Goal: Task Accomplishment & Management: Use online tool/utility

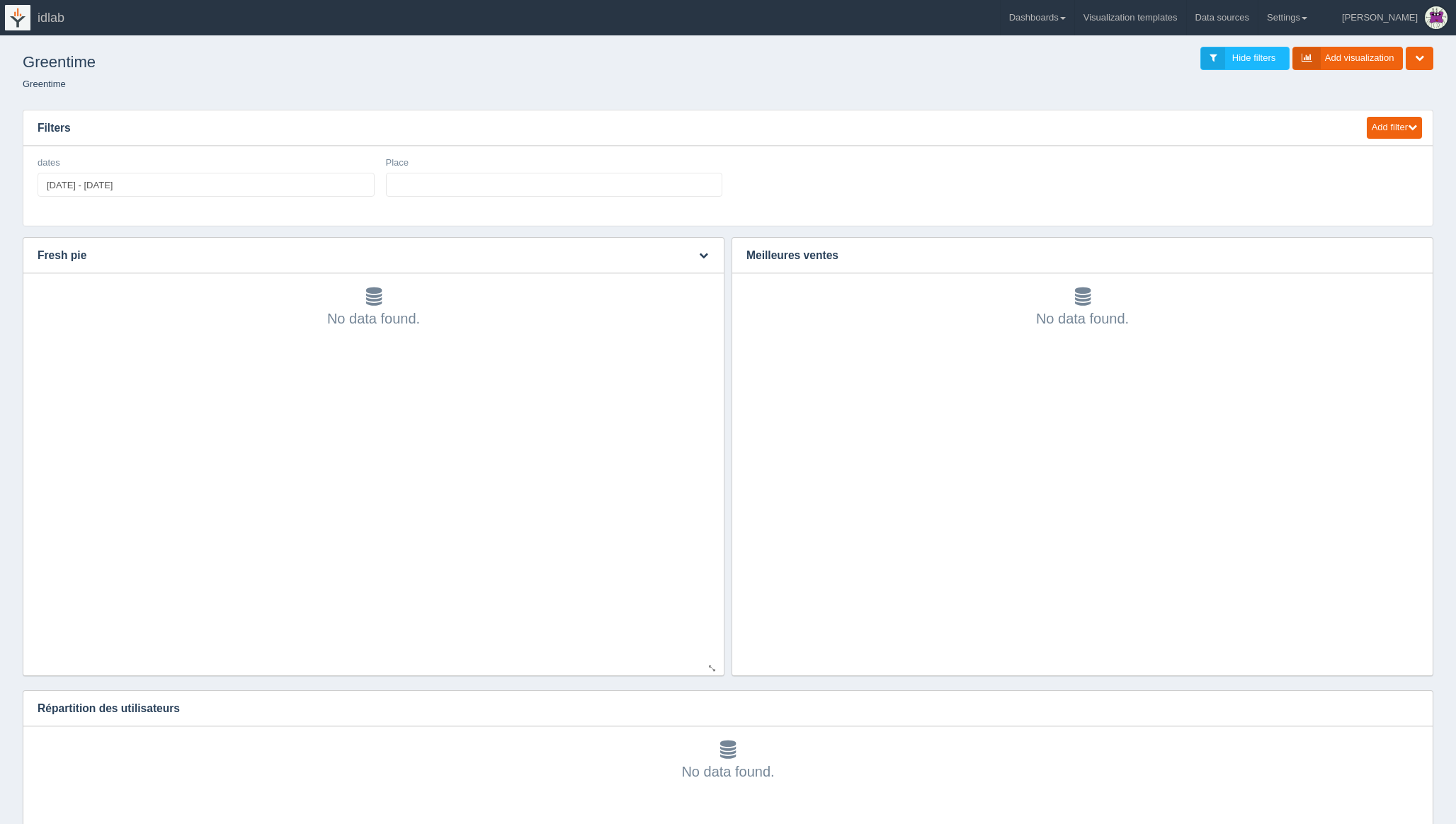
select select
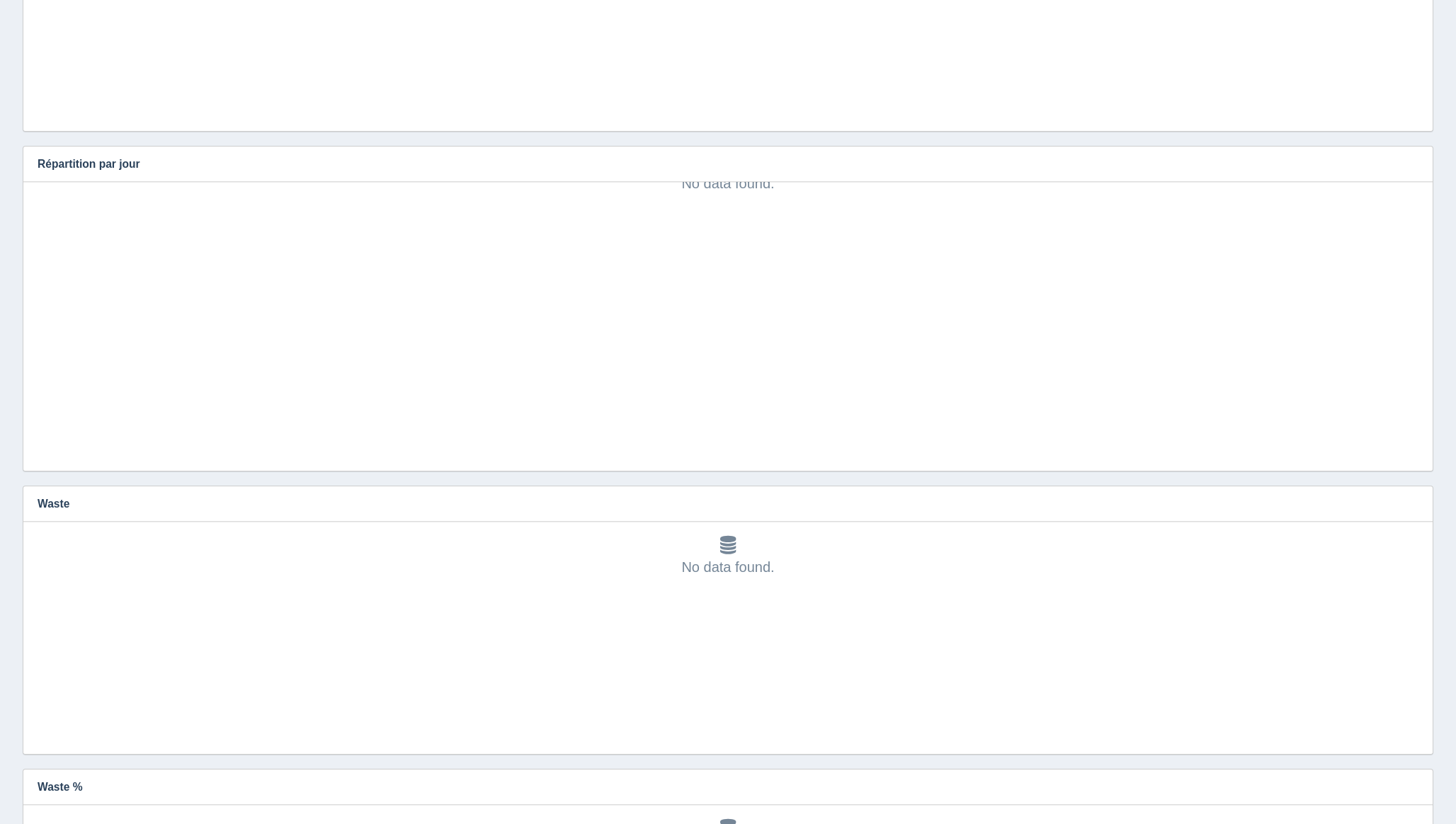
scroll to position [1801, 0]
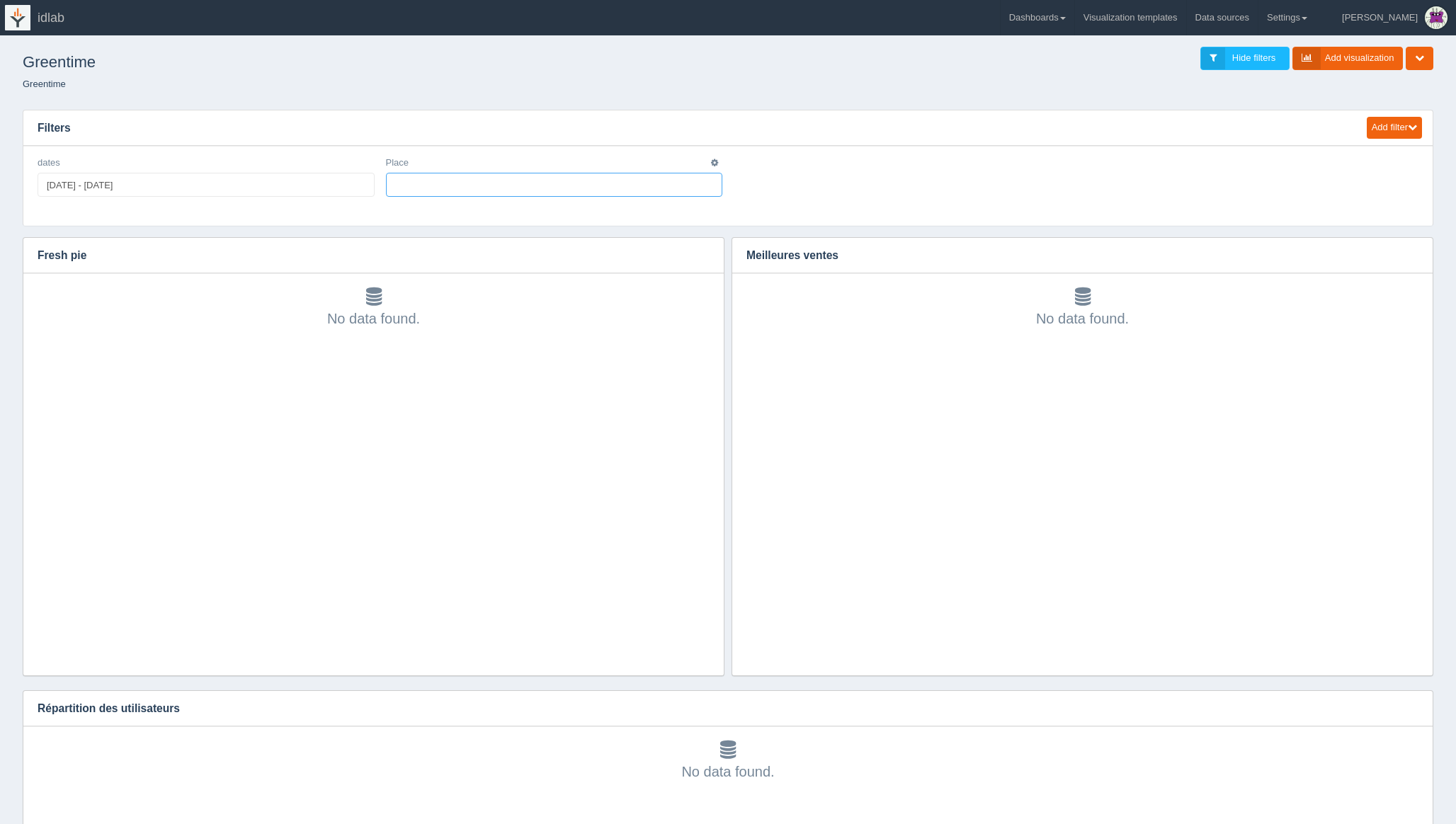
click at [400, 184] on input "text" at bounding box center [398, 185] width 24 height 23
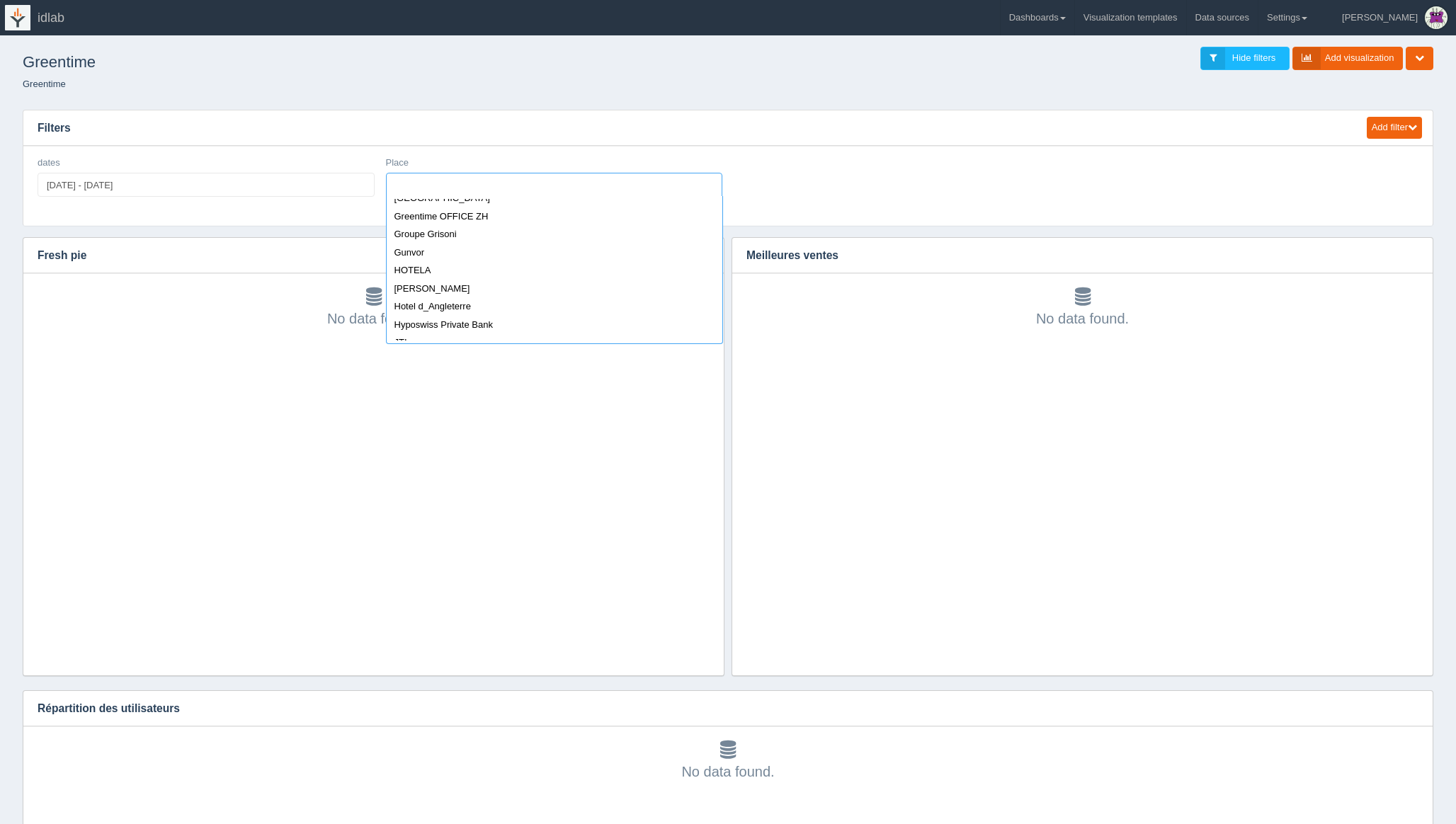
scroll to position [754, 0]
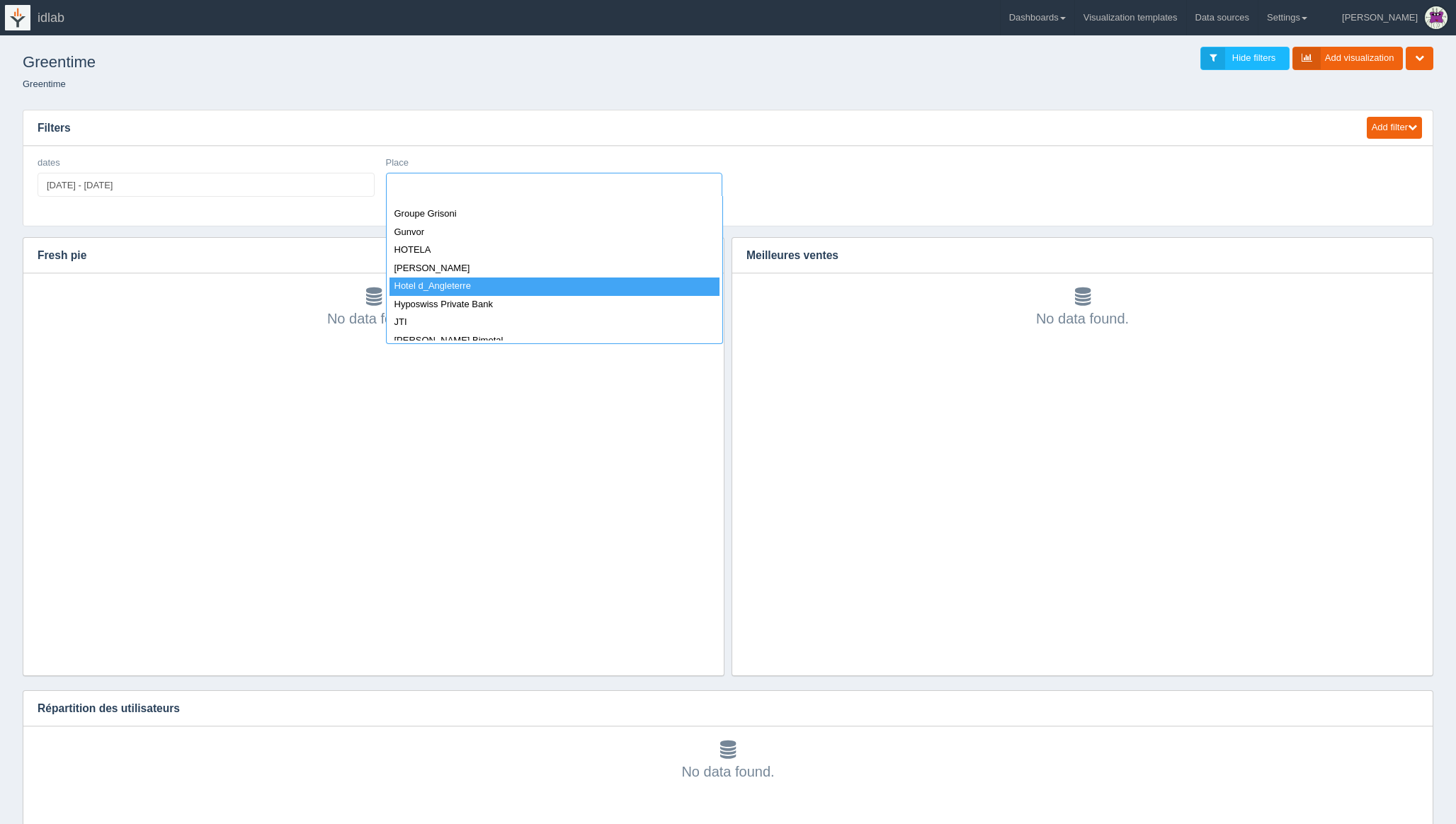
select select "Hotel d_Angleterre"
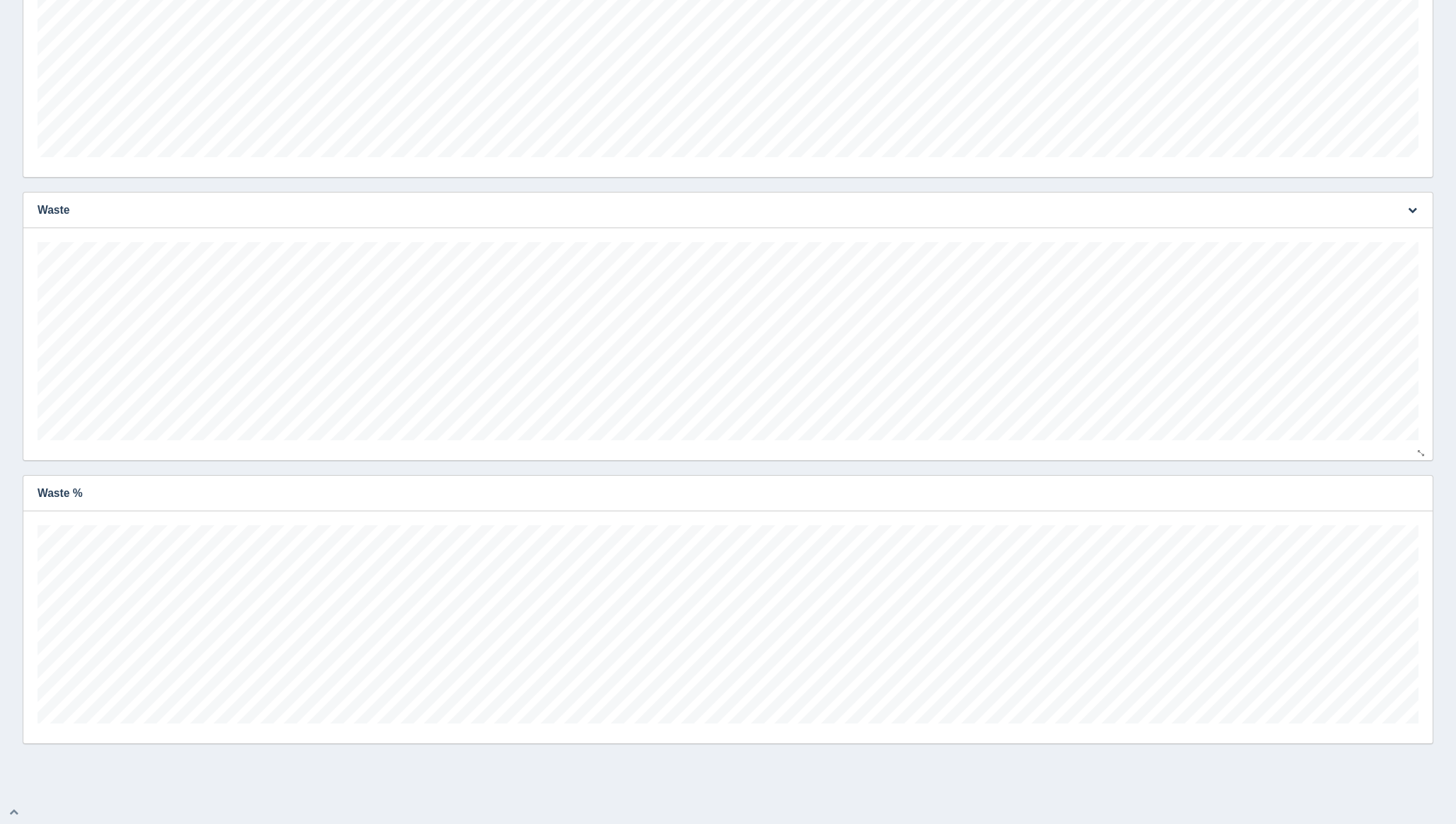
scroll to position [0, 0]
click at [1416, 493] on icon "button" at bounding box center [1413, 493] width 9 height 9
click at [1383, 518] on link "Edit chart" at bounding box center [1366, 514] width 114 height 21
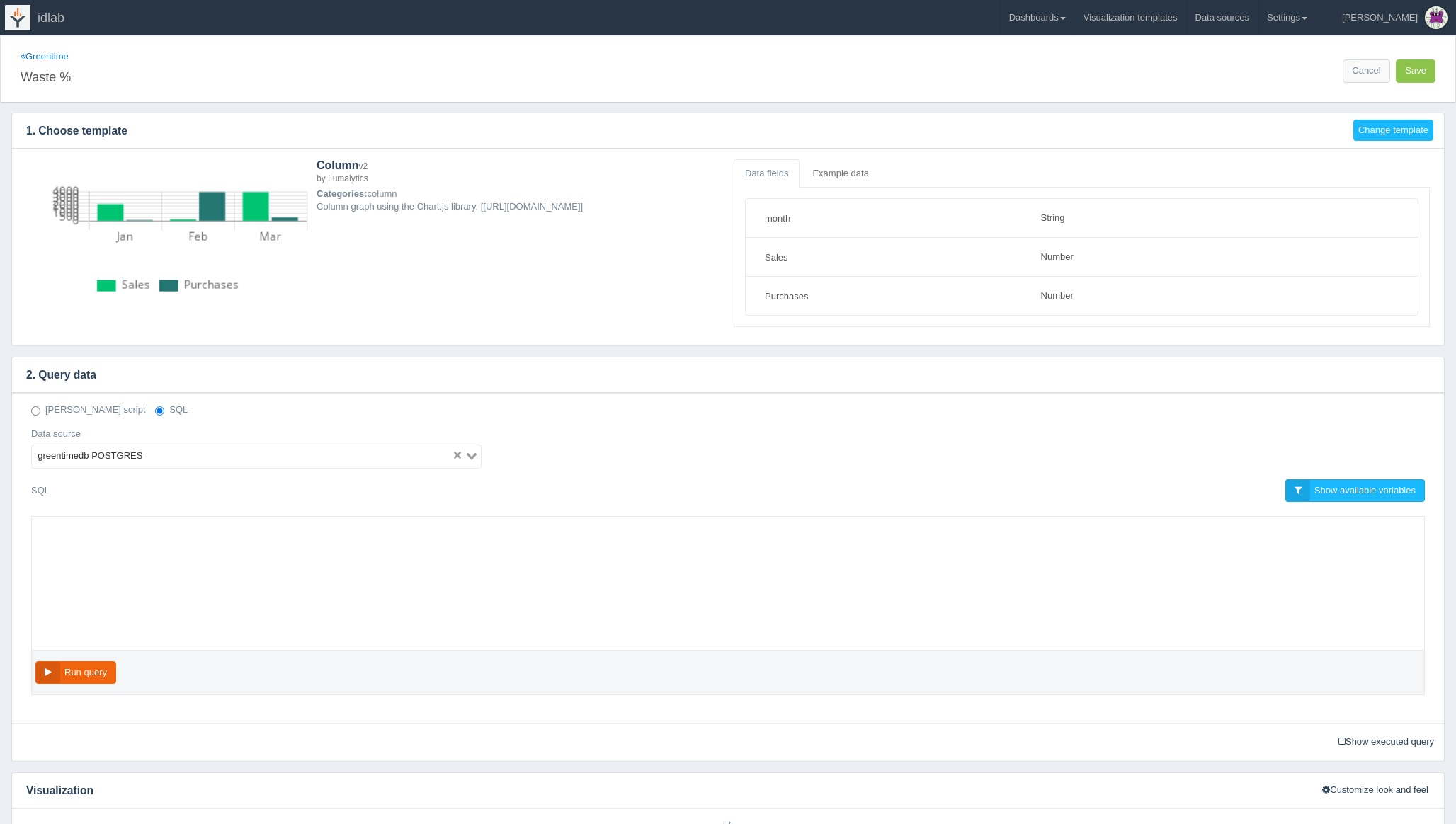
select select "string"
select select "number"
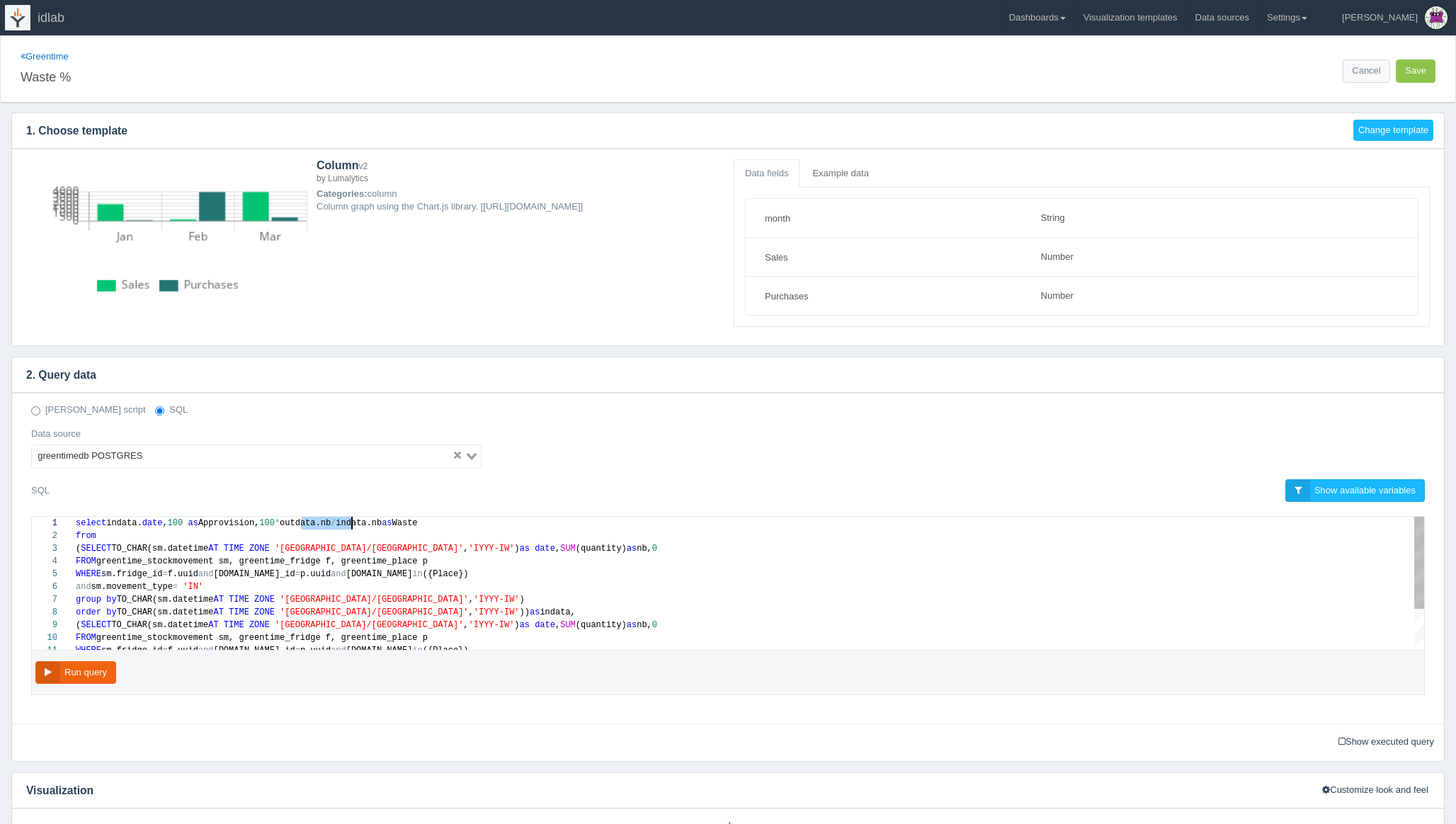
scroll to position [0, 277]
drag, startPoint x: 303, startPoint y: 522, endPoint x: 351, endPoint y: 524, distance: 48.0
paste textarea "outdata.nb"
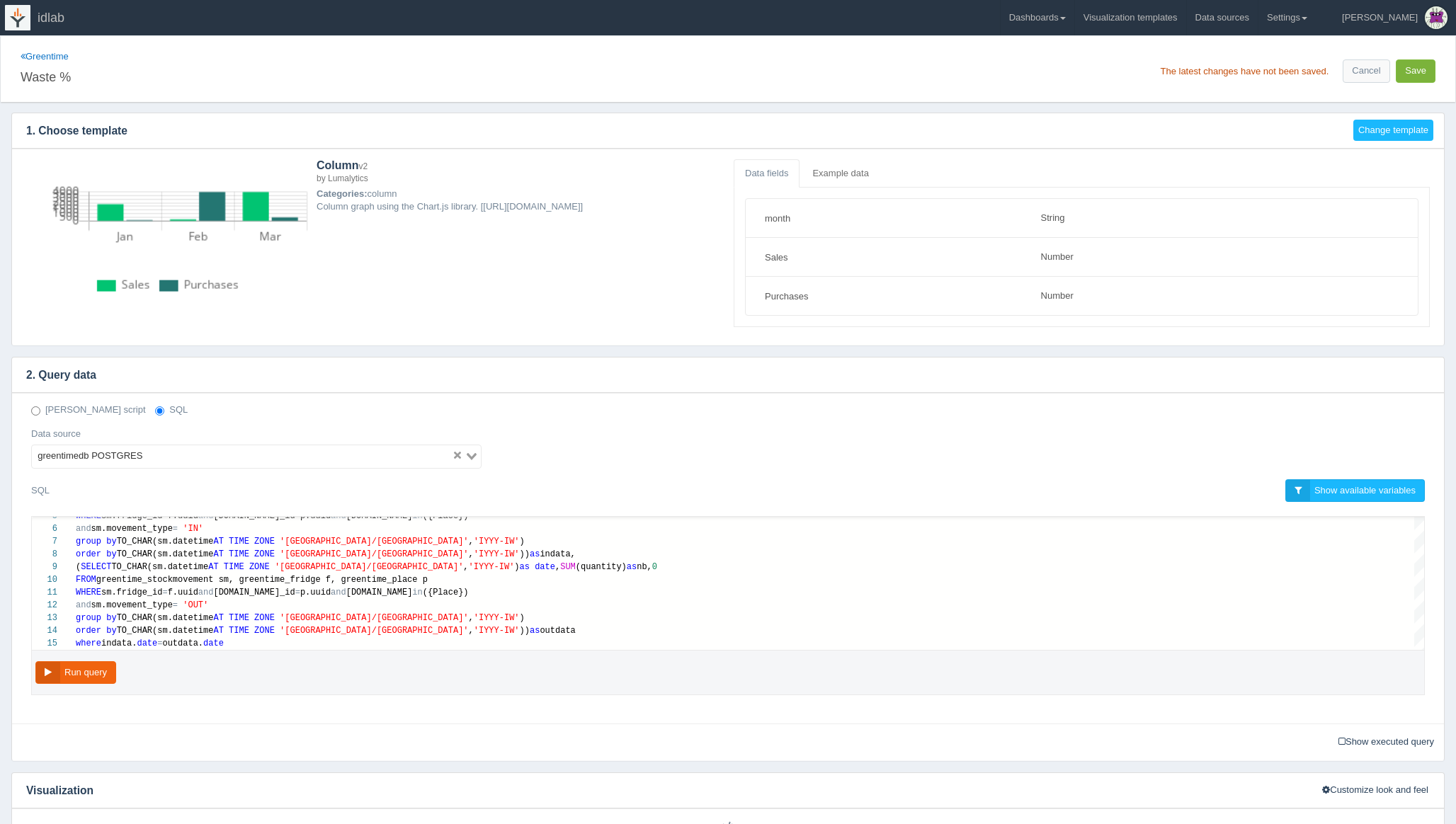
type textarea "select indata.date, 100 as Approvision, 100*outdata.nb/(indata.nb+outdata.nb) a…"
click at [1416, 74] on button "Save" at bounding box center [1415, 71] width 40 height 23
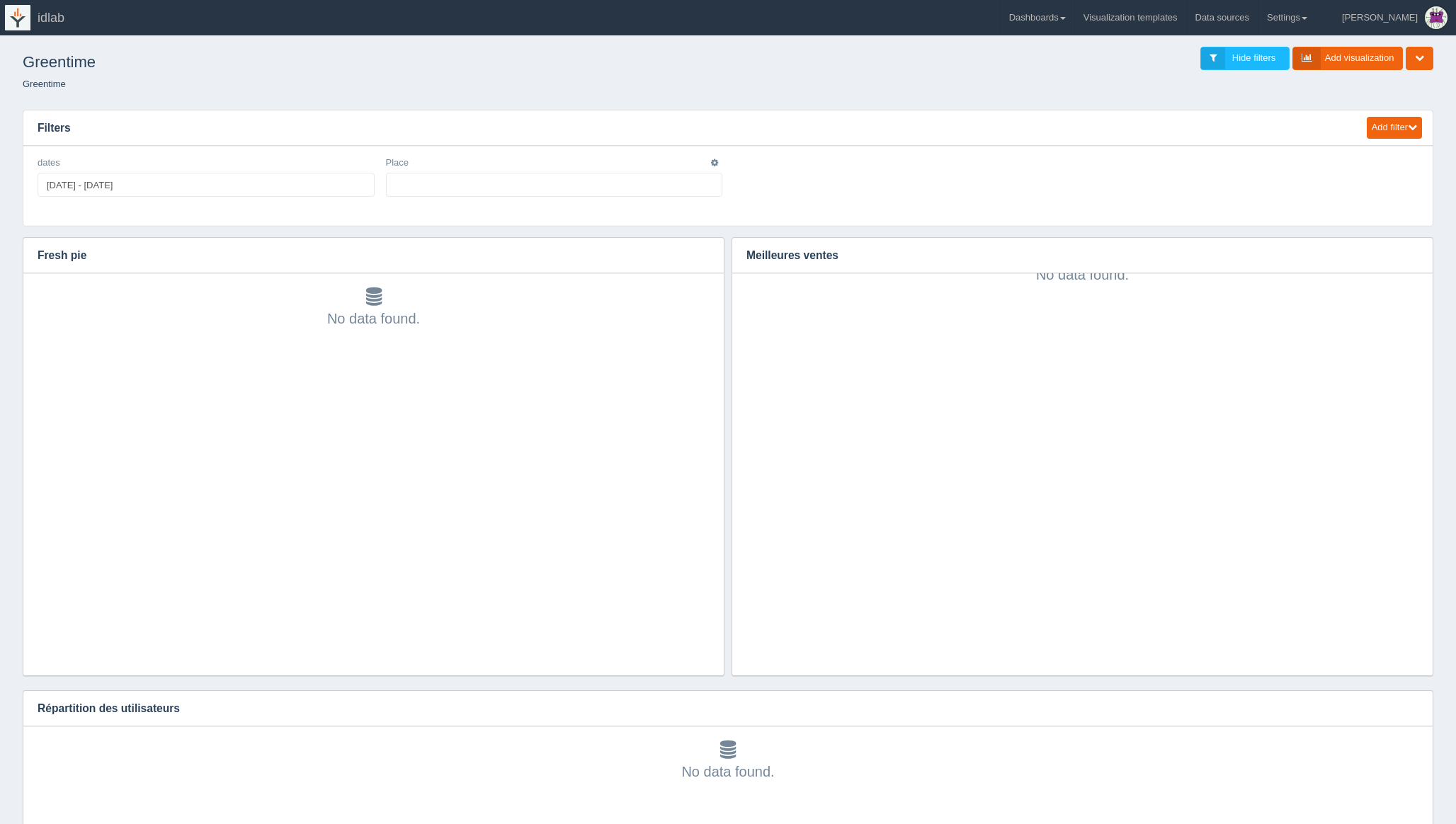
click at [419, 185] on ul at bounding box center [554, 185] width 337 height 24
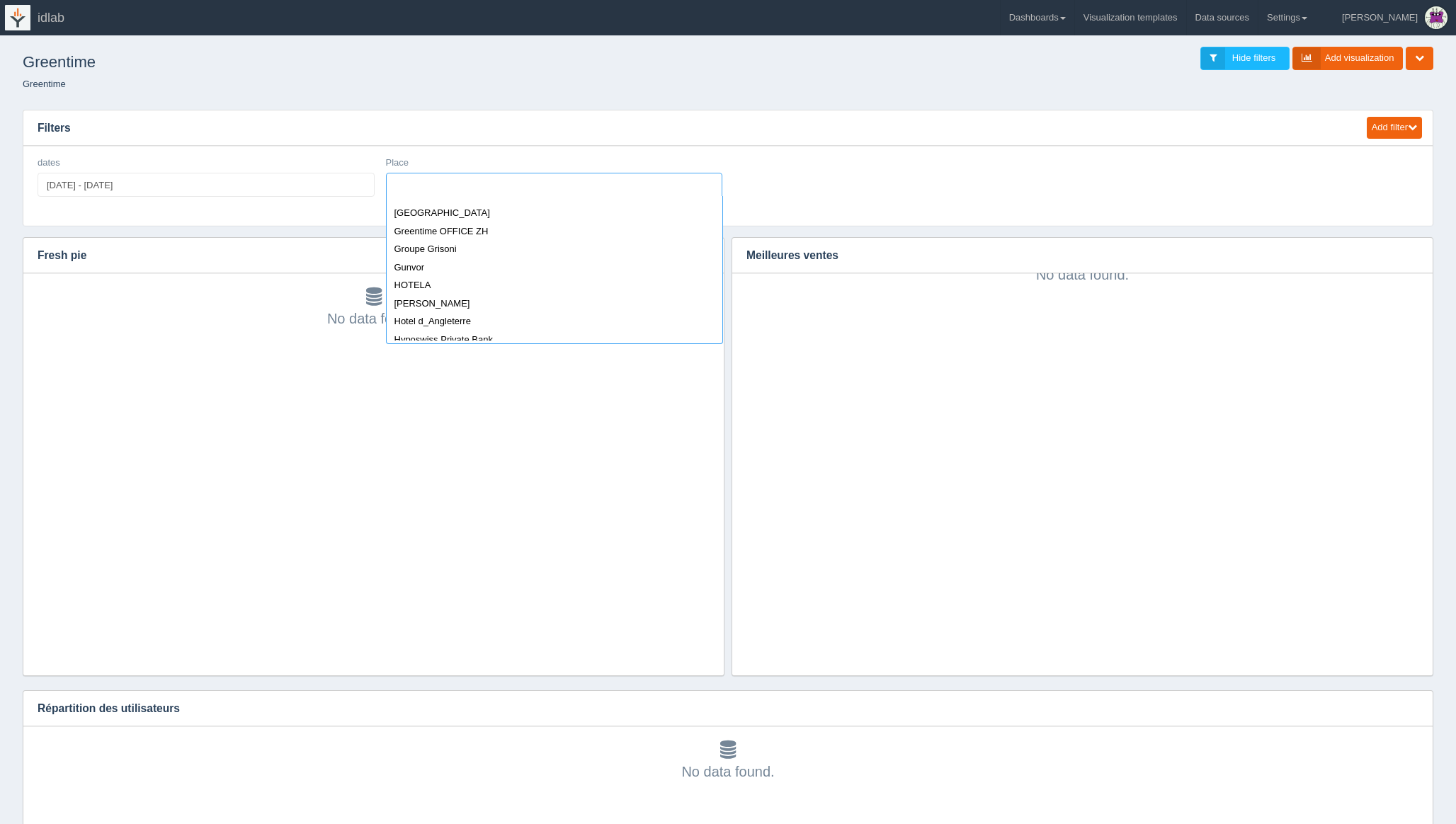
scroll to position [720, 0]
select select "Hotel d_Angleterre"
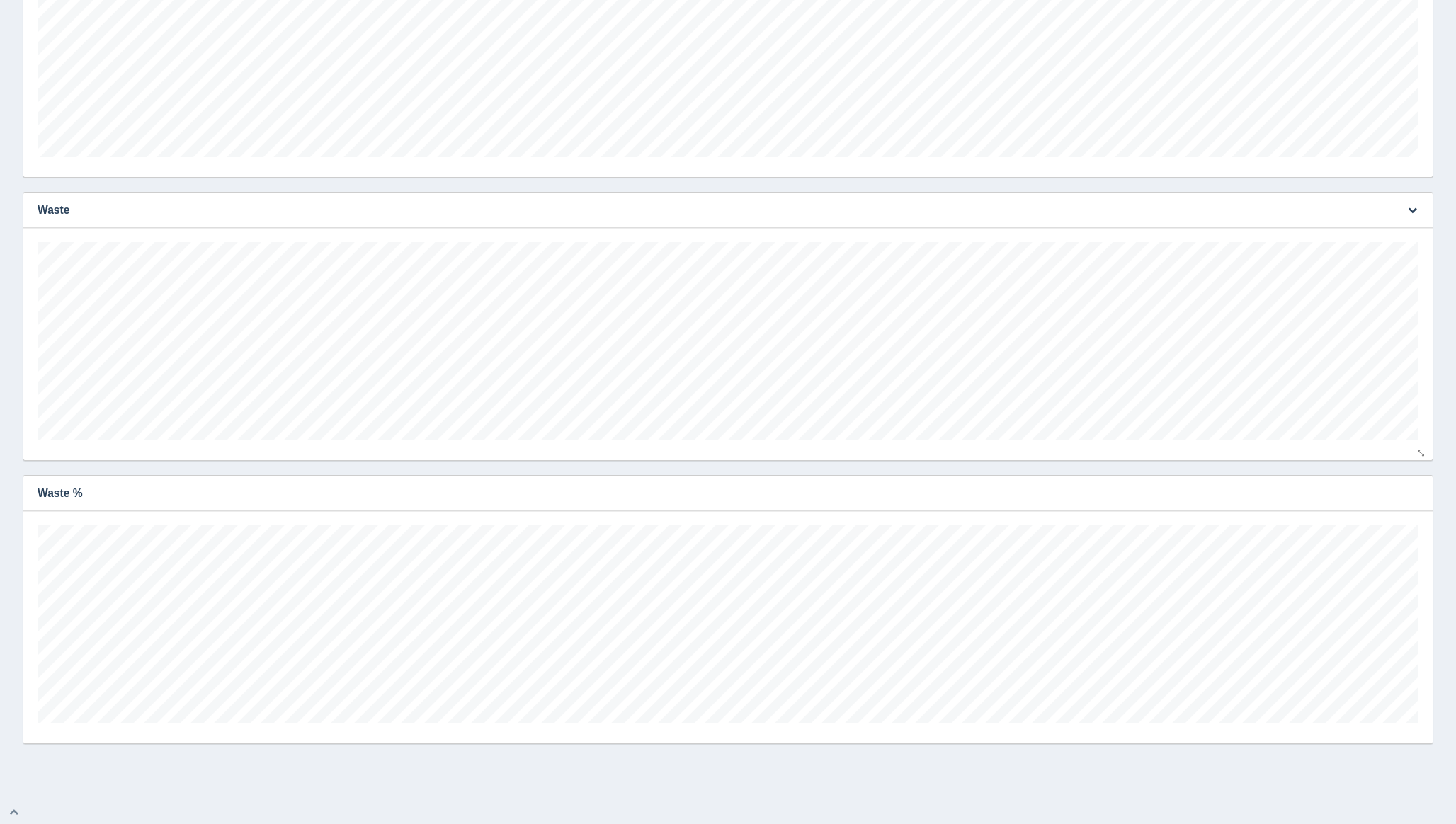
scroll to position [0, 0]
click at [1413, 496] on icon "button" at bounding box center [1413, 493] width 9 height 9
click at [1383, 510] on link "Edit chart" at bounding box center [1366, 514] width 114 height 21
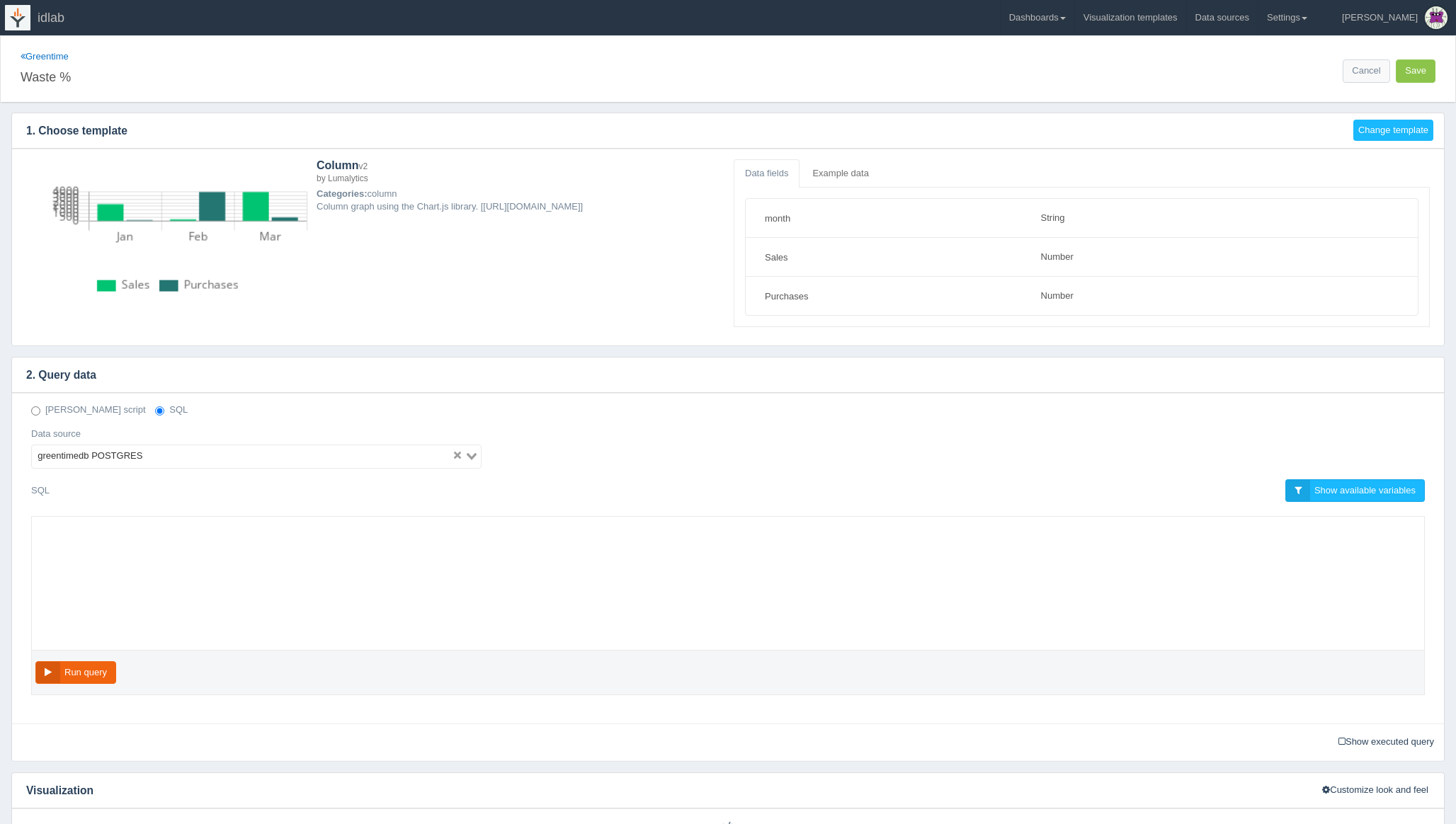
select select "string"
select select "number"
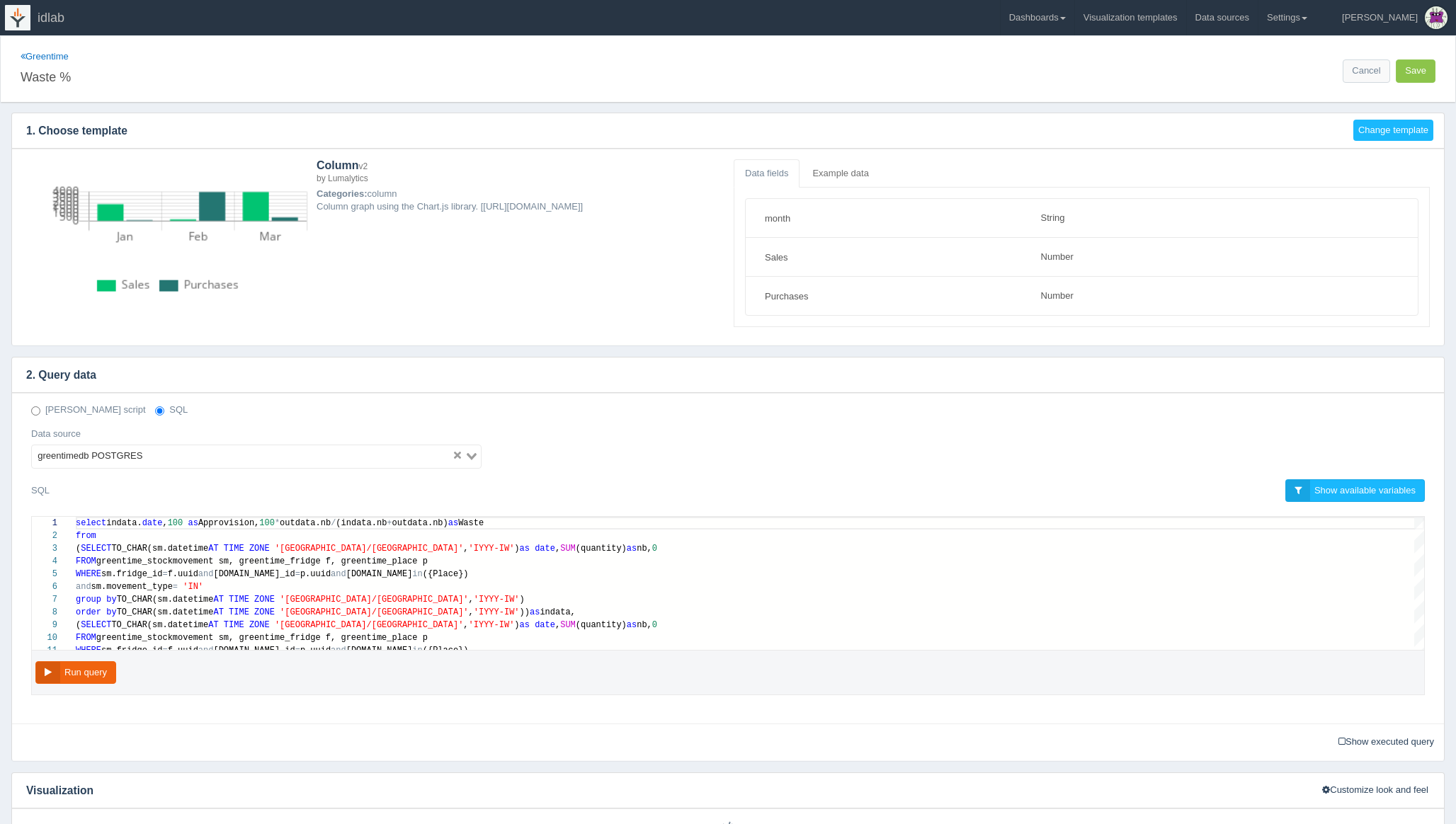
scroll to position [89, 0]
click at [251, 527] on span "Approvision," at bounding box center [229, 522] width 61 height 10
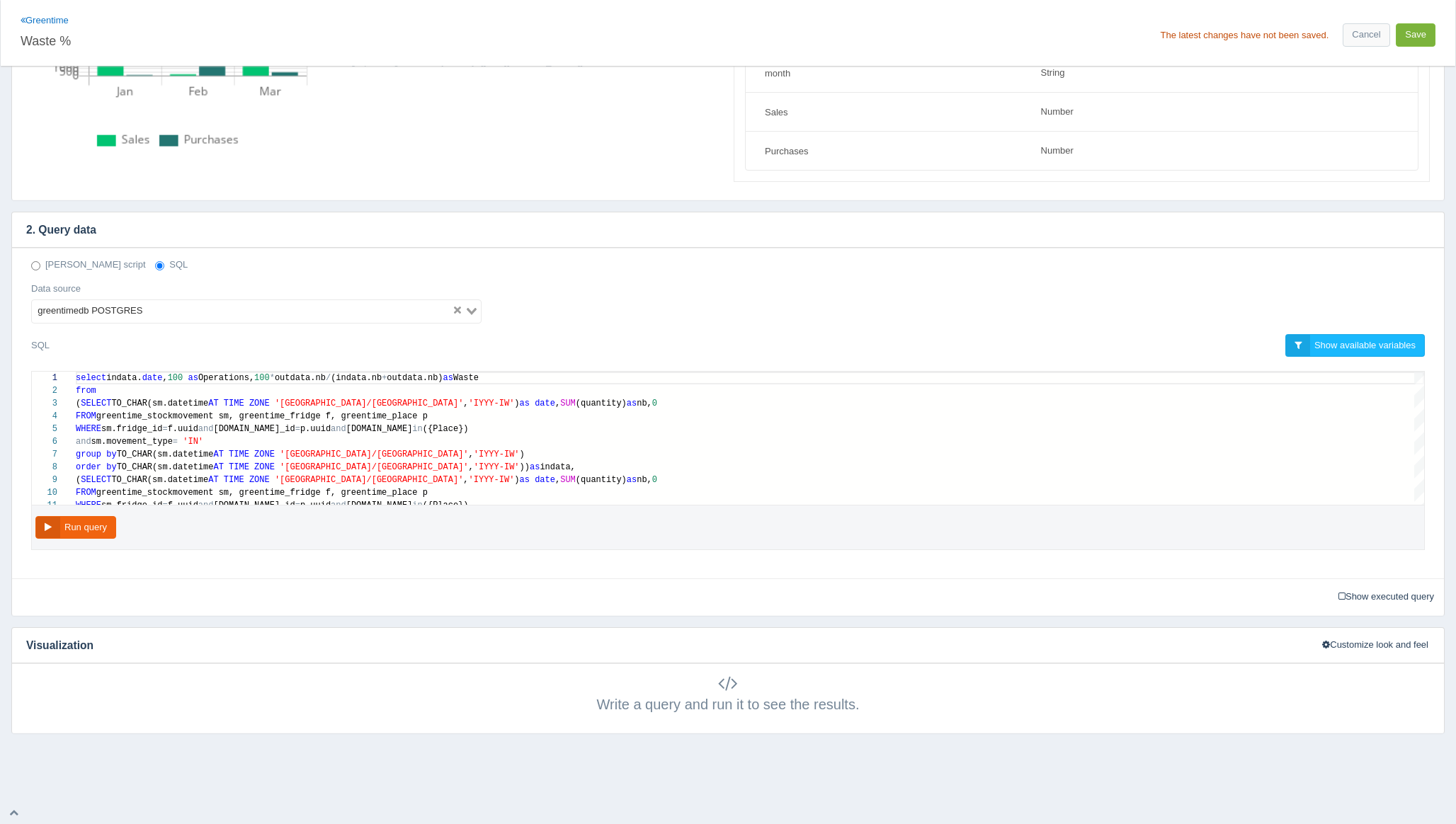
type textarea "select indata.date, 100 as Operations, 100*outdata.nb/(indata.nb+outdata.nb) as…"
click at [1416, 38] on button "Save" at bounding box center [1415, 35] width 40 height 23
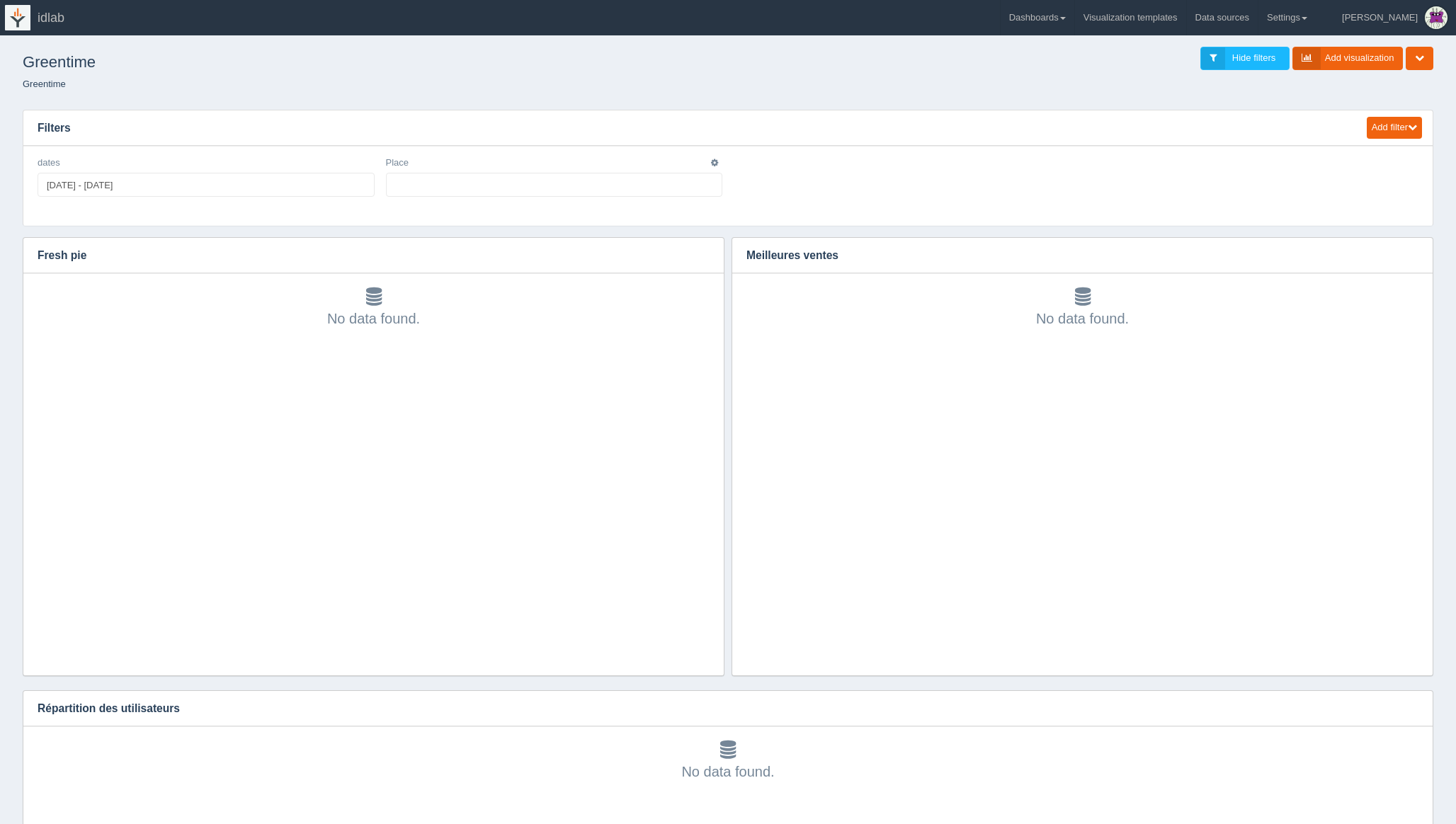
click at [511, 184] on ul at bounding box center [554, 185] width 337 height 24
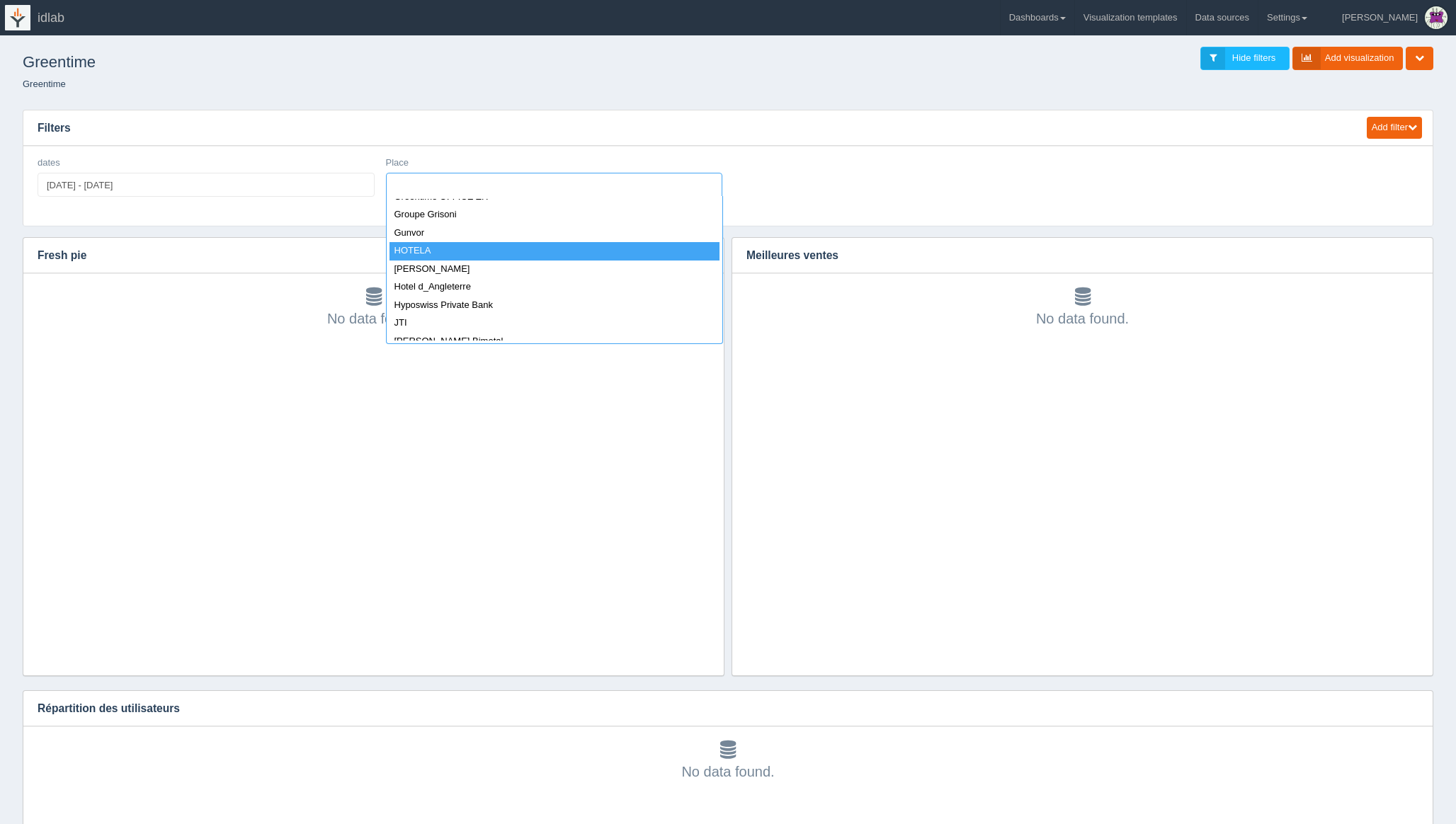
scroll to position [756, 0]
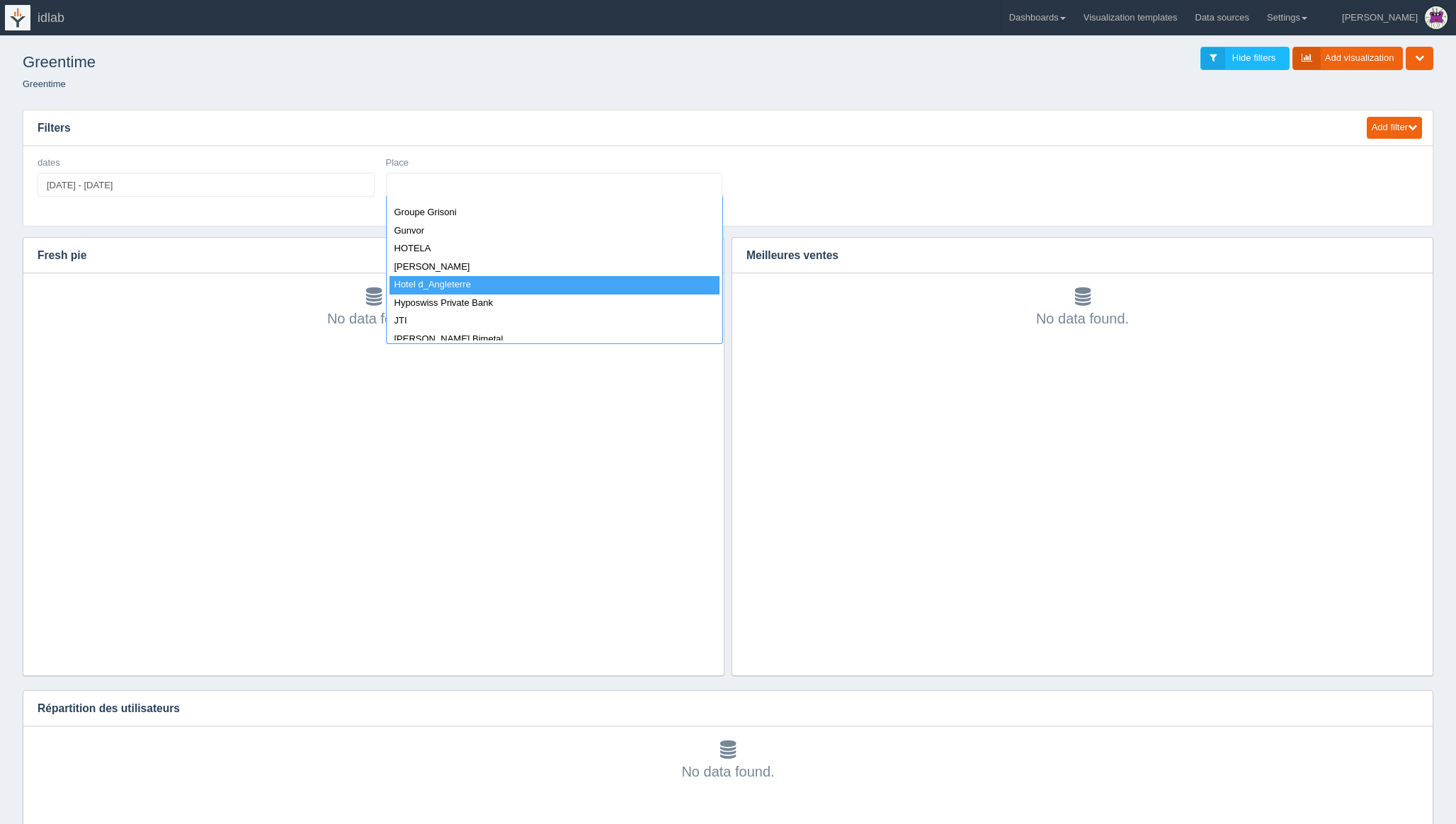
select select "Hotel d_Angleterre"
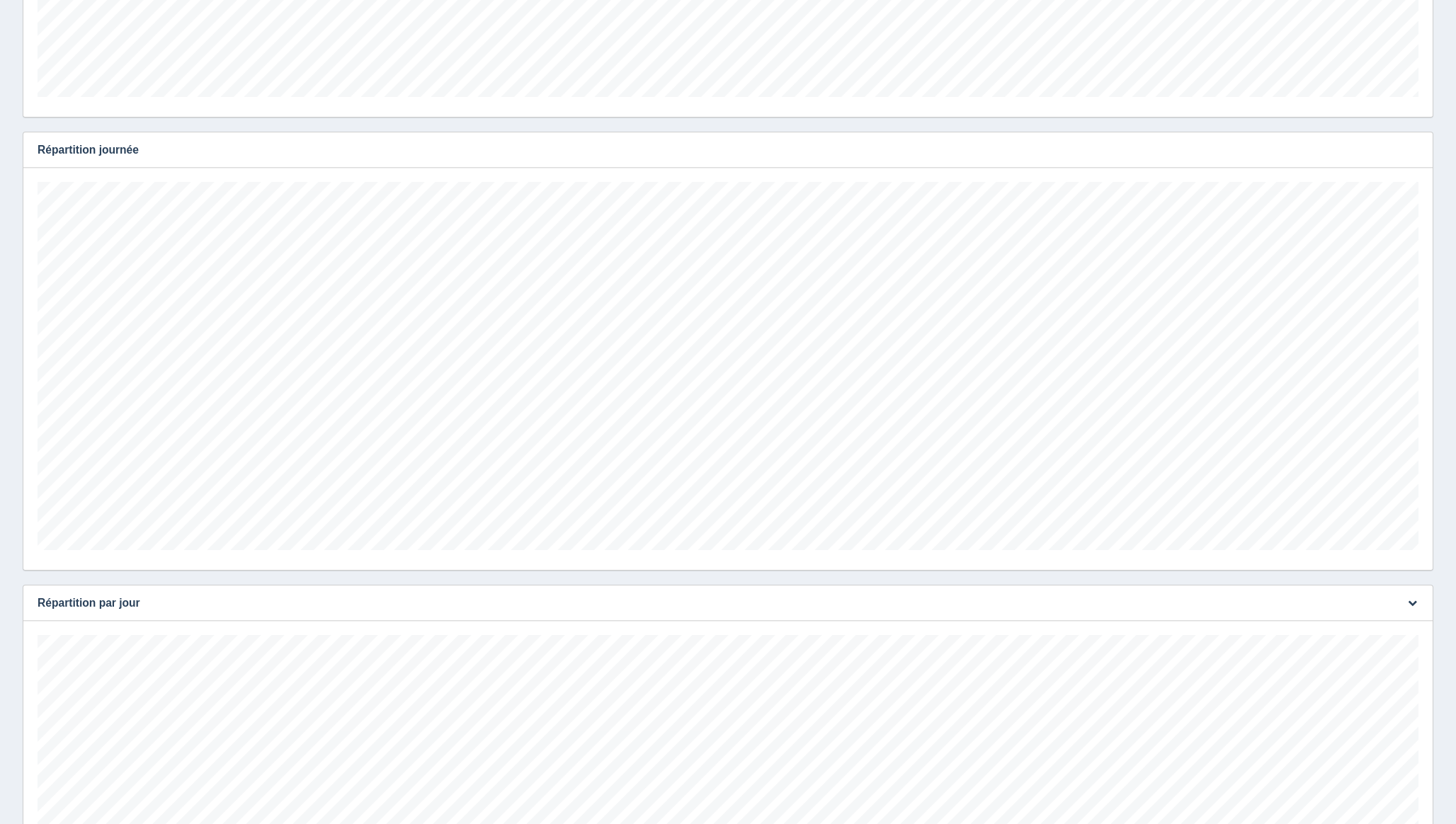
scroll to position [1062, 0]
click at [739, 584] on div "Edit chart Delete chart Download CSV View all results Fresh pie No data found. …" at bounding box center [728, 329] width 1418 height 2308
